Goal: Task Accomplishment & Management: Manage account settings

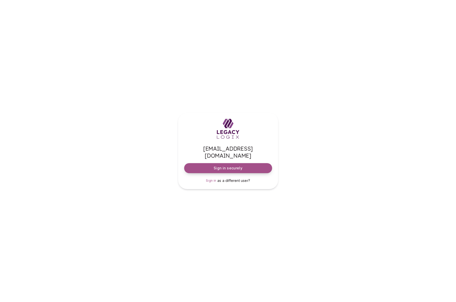
click at [230, 166] on span "Sign in securely" at bounding box center [228, 168] width 29 height 5
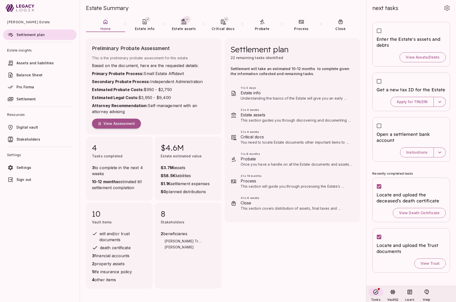
click at [359, 7] on div "Estate Summary" at bounding box center [223, 8] width 274 height 16
click at [68, 7] on div at bounding box center [40, 8] width 80 height 16
click at [122, 125] on span "View Assessment" at bounding box center [120, 123] width 32 height 5
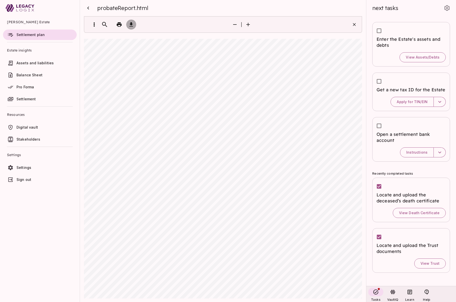
click at [131, 24] on icon "button" at bounding box center [132, 24] width 4 height 4
click at [90, 8] on icon "button" at bounding box center [88, 8] width 6 height 6
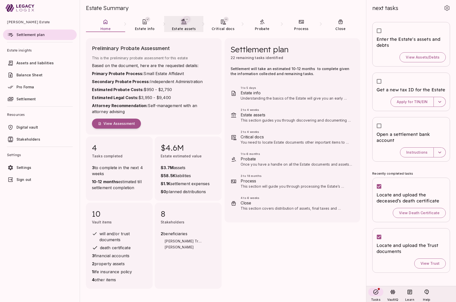
click at [181, 26] on span "Estate assets" at bounding box center [184, 28] width 24 height 5
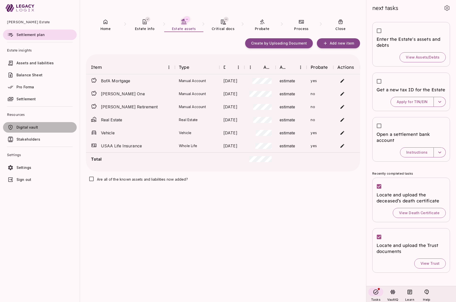
click at [28, 128] on span "Digital vault" at bounding box center [28, 127] width 22 height 4
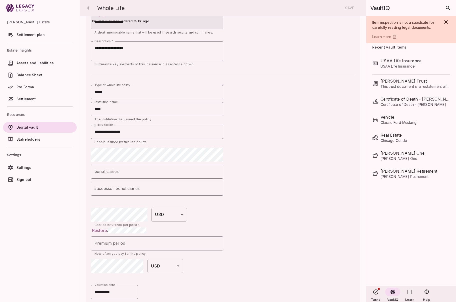
scroll to position [22, 0]
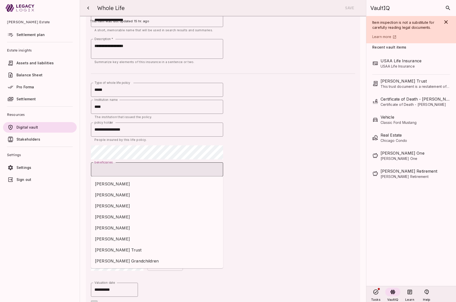
click at [119, 167] on input "beneficiaries" at bounding box center [157, 170] width 128 height 10
click at [126, 251] on span "[PERSON_NAME] Trust" at bounding box center [157, 250] width 124 height 6
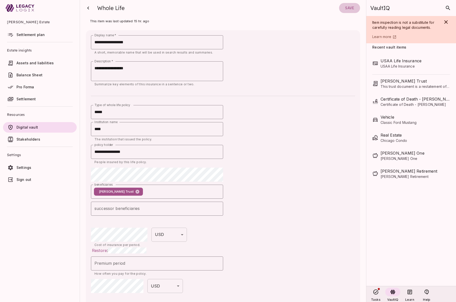
click at [349, 10] on span "Save" at bounding box center [349, 8] width 9 height 5
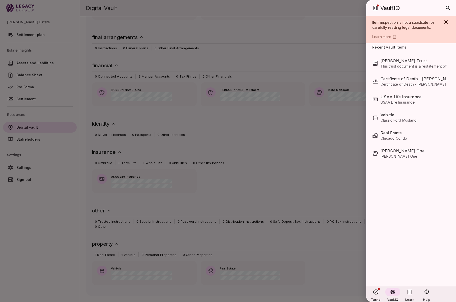
scroll to position [145, 0]
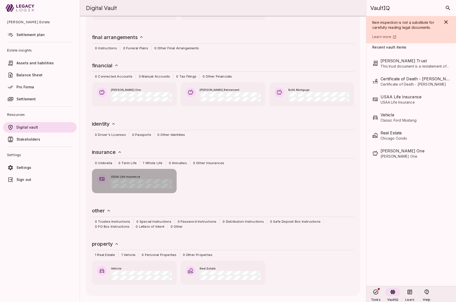
click at [136, 175] on span "USAA Life Insurance" at bounding box center [141, 177] width 61 height 5
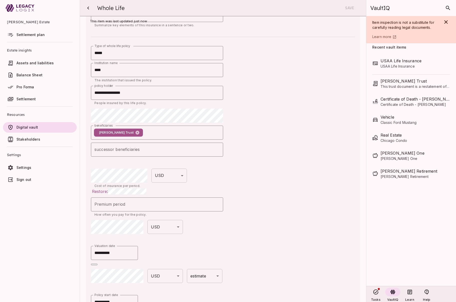
scroll to position [0, 0]
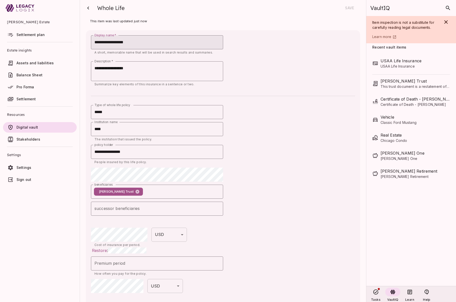
click at [37, 36] on span "Settlement plan" at bounding box center [31, 35] width 28 height 4
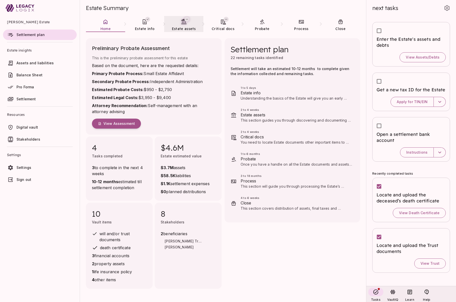
click at [182, 26] on link "Estate assets" at bounding box center [183, 25] width 39 height 18
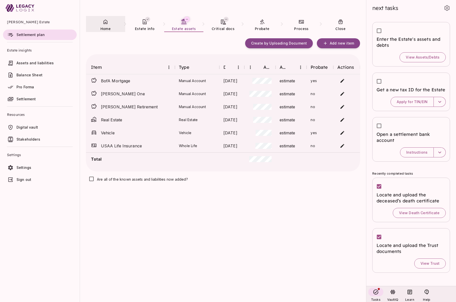
click at [107, 27] on span "Home" at bounding box center [106, 29] width 10 height 5
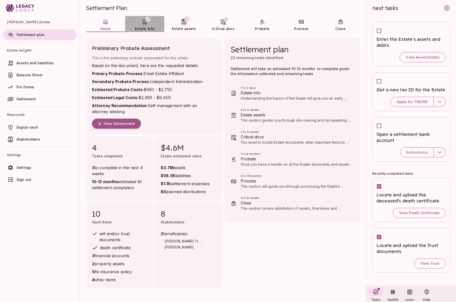
click at [144, 30] on span "Estate info" at bounding box center [145, 29] width 20 height 5
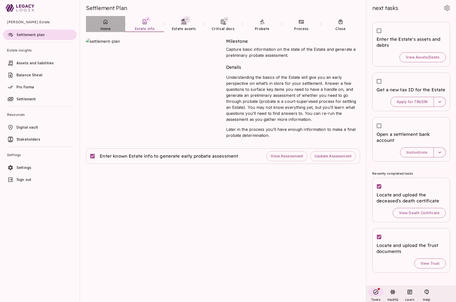
click at [105, 25] on icon at bounding box center [106, 22] width 6 height 6
